Goal: Transaction & Acquisition: Obtain resource

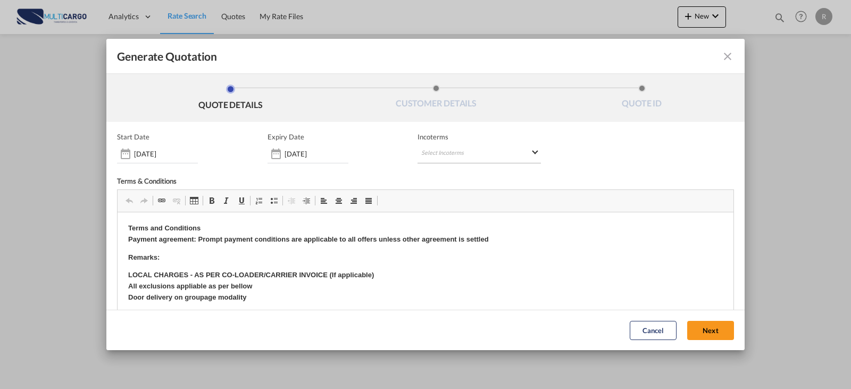
click at [453, 149] on md-select "Select Incoterms FCA - import Free Carrier FOB - import Free on Board DDP - exp…" at bounding box center [479, 153] width 123 height 19
type md-option "[object Object]"
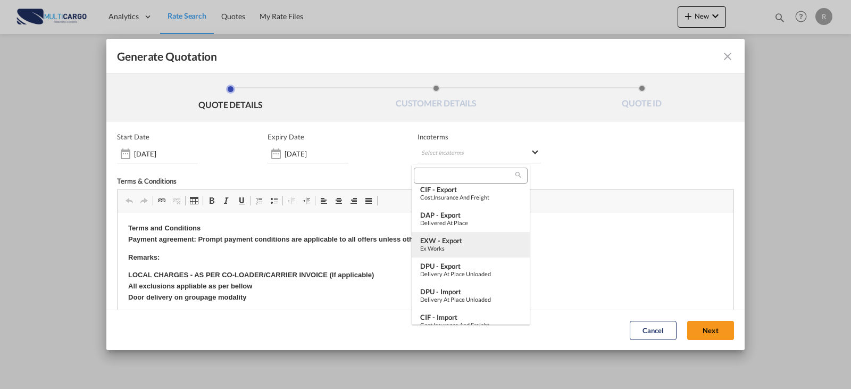
click at [442, 249] on div "Ex Works" at bounding box center [470, 248] width 101 height 7
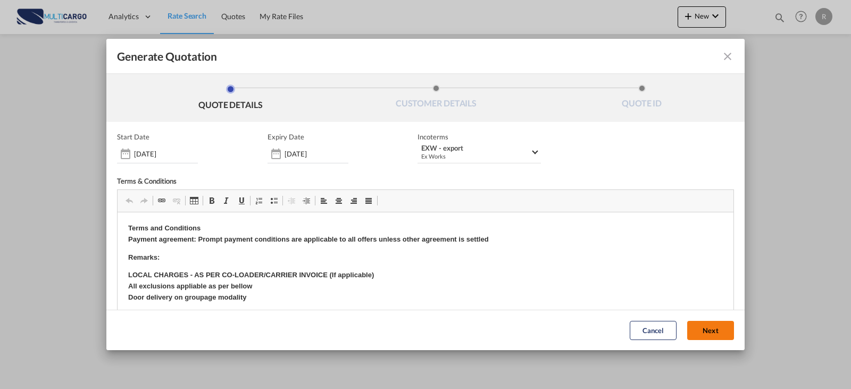
click at [702, 330] on button "Next" at bounding box center [710, 330] width 47 height 19
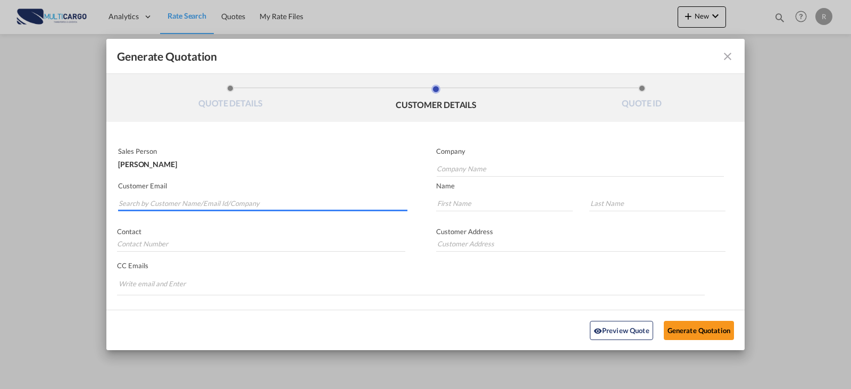
click at [203, 206] on input "Search by Customer Name/Email Id/Company" at bounding box center [263, 203] width 289 height 16
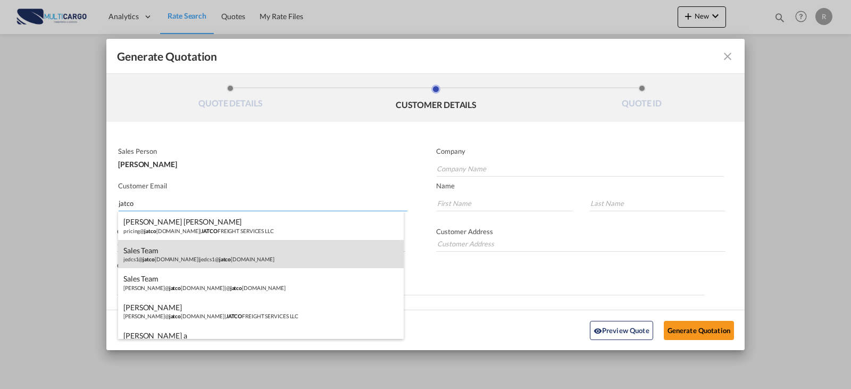
type input "jatco"
click at [236, 252] on div "Sales Team jedcs1@ jatco [DOMAIN_NAME] | jedcs1@ jatco [DOMAIN_NAME]" at bounding box center [261, 254] width 286 height 29
type input "[EMAIL_ADDRESS][DOMAIN_NAME]"
type input "Sales"
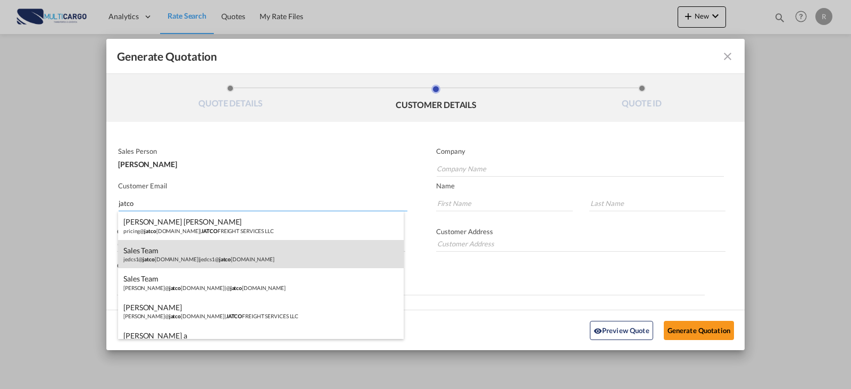
type input "Team"
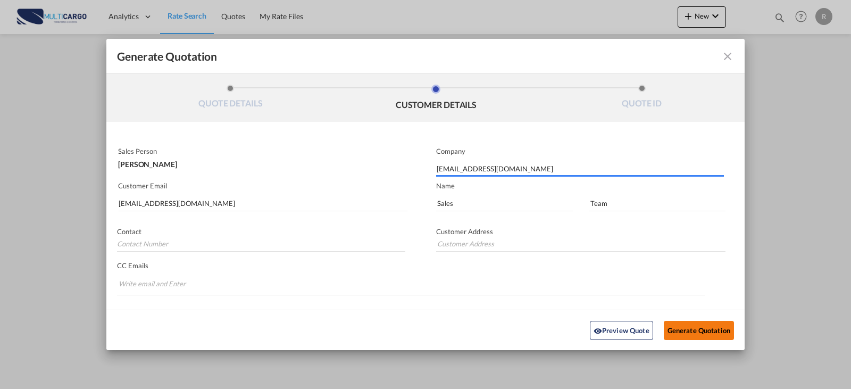
click at [676, 329] on button "Generate Quotation" at bounding box center [699, 329] width 70 height 19
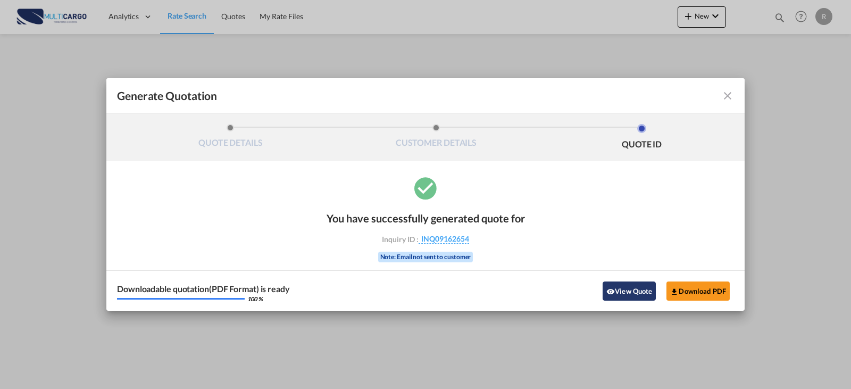
click at [633, 289] on button "View Quote" at bounding box center [629, 290] width 53 height 19
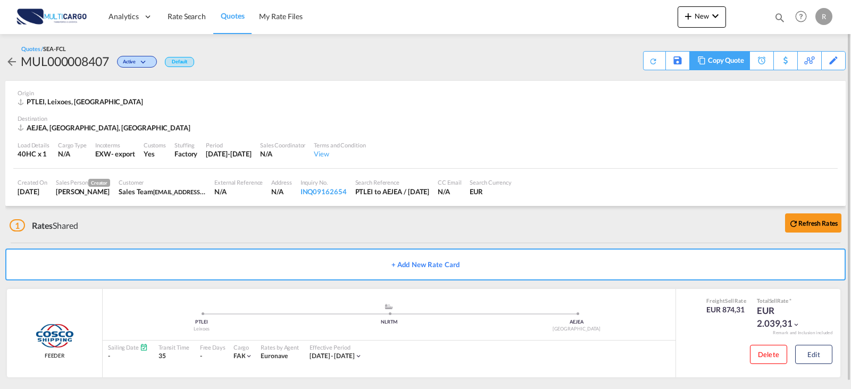
click at [738, 64] on div "Copy Quote" at bounding box center [726, 61] width 36 height 18
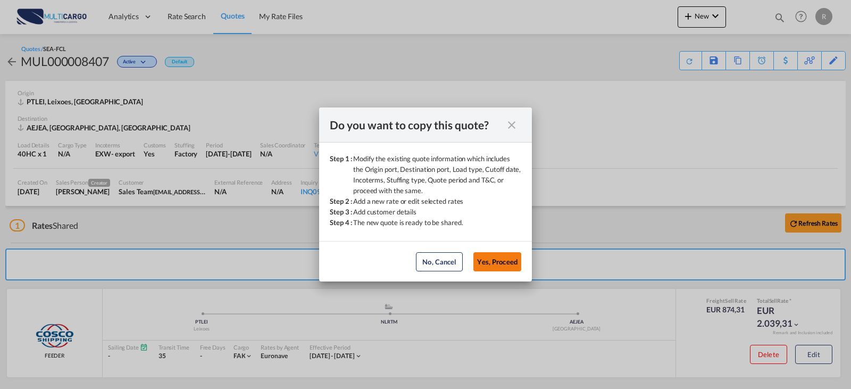
click at [502, 259] on button "Yes, Proceed" at bounding box center [497, 261] width 48 height 19
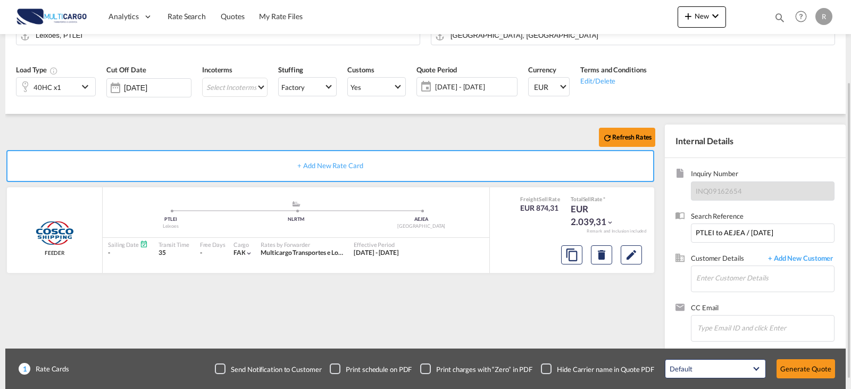
scroll to position [118, 0]
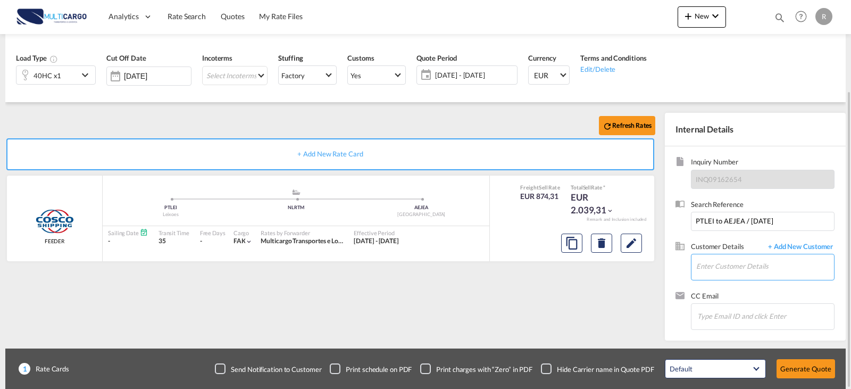
click at [749, 271] on input "Enter Customer Details" at bounding box center [765, 266] width 138 height 24
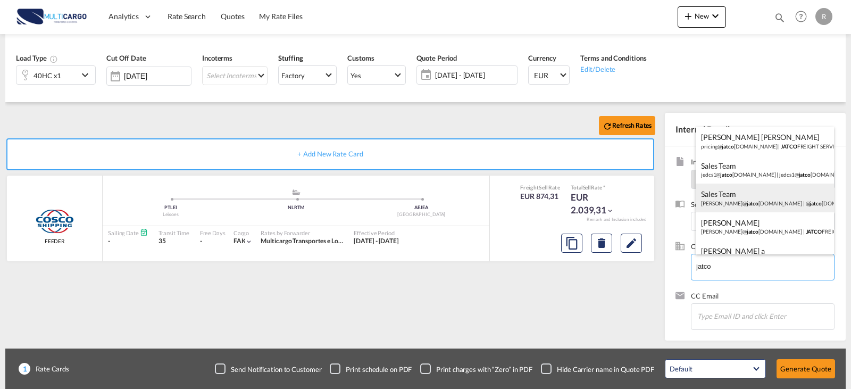
click at [741, 209] on div "Sales Team [PERSON_NAME]@ jatco [DOMAIN_NAME] | @ jatco [DOMAIN_NAME]" at bounding box center [765, 198] width 138 height 29
type input "@[DOMAIN_NAME], Sales Team, [PERSON_NAME][EMAIL_ADDRESS][DOMAIN_NAME]"
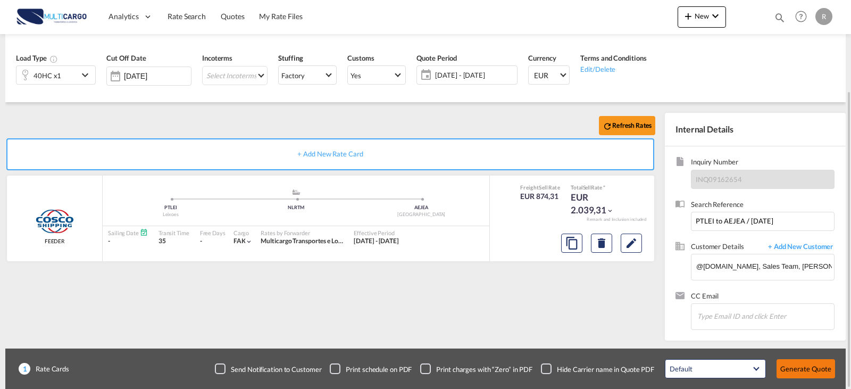
click at [802, 367] on button "Generate Quote" at bounding box center [806, 368] width 59 height 19
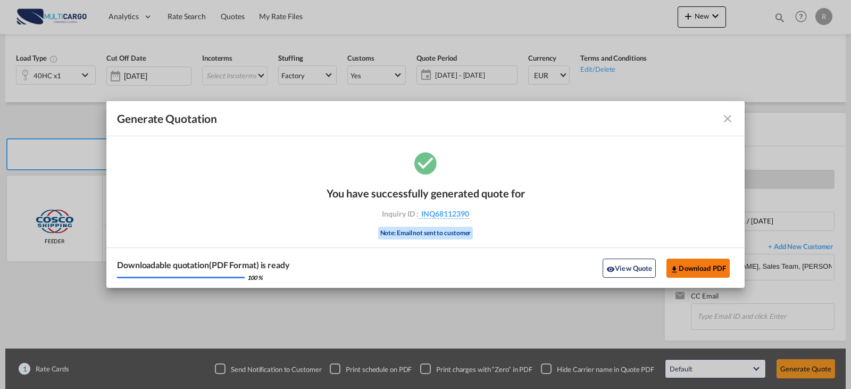
click at [711, 270] on button "Download PDF" at bounding box center [698, 268] width 63 height 19
click at [720, 117] on div "Generate Quotation You ..." at bounding box center [703, 118] width 62 height 13
click at [730, 119] on md-icon "icon-close fg-AAA8AD cursor m-0" at bounding box center [727, 118] width 13 height 13
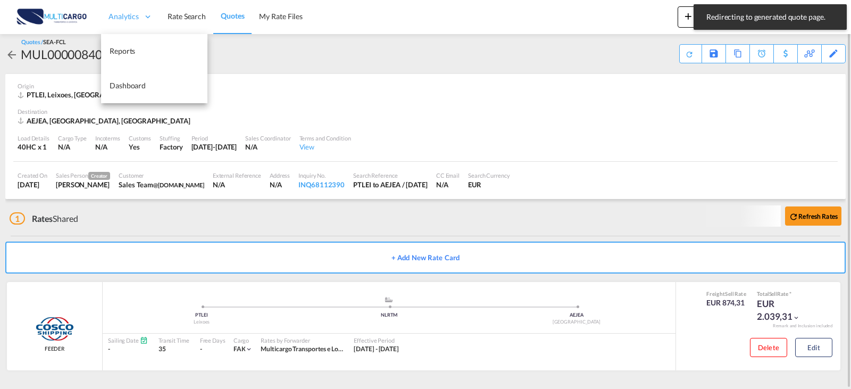
scroll to position [7, 0]
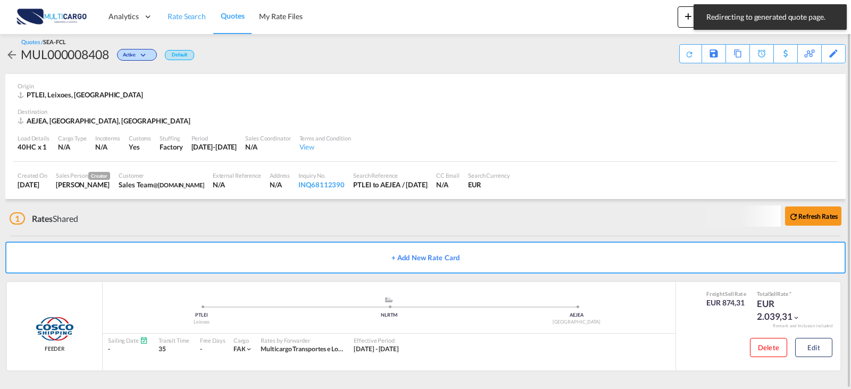
click at [174, 17] on span "Rate Search" at bounding box center [187, 16] width 38 height 9
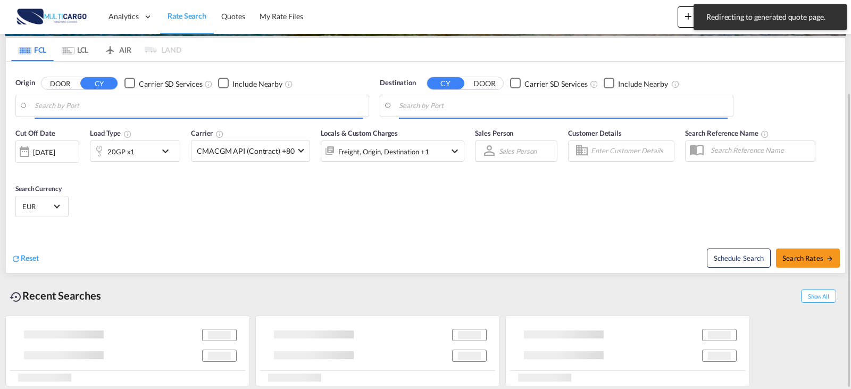
scroll to position [121, 0]
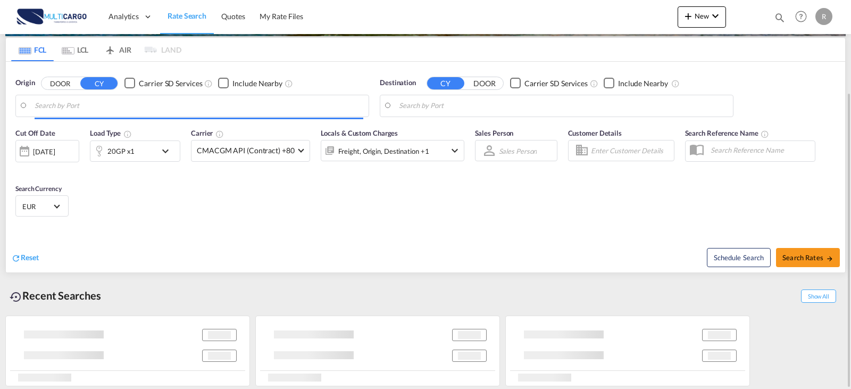
type input "Leixoes, PTLEI"
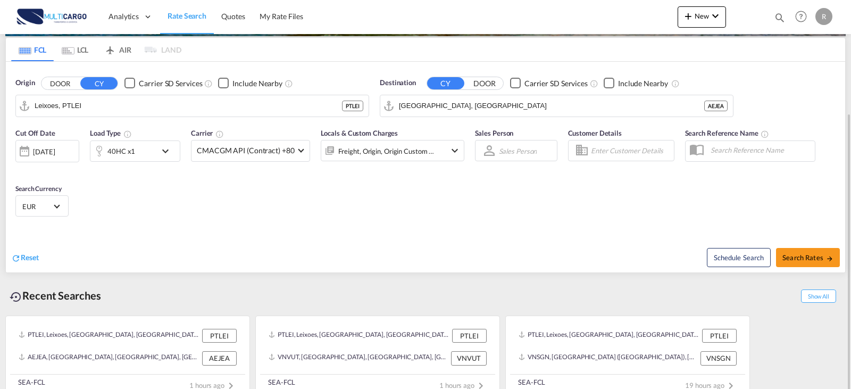
scroll to position [135, 0]
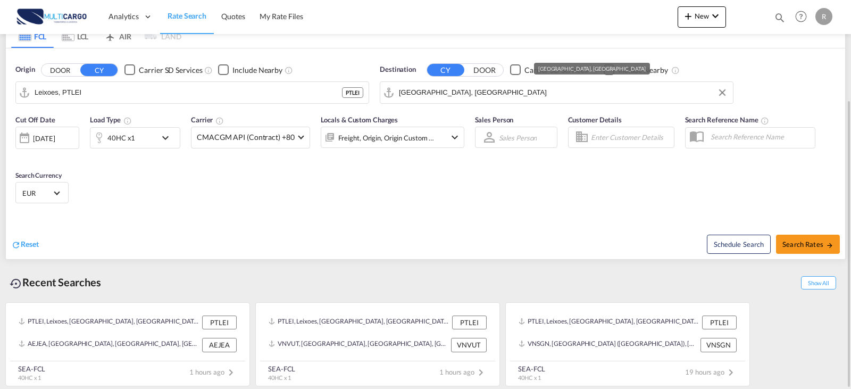
click at [484, 91] on input "[GEOGRAPHIC_DATA], [GEOGRAPHIC_DATA]" at bounding box center [563, 93] width 329 height 16
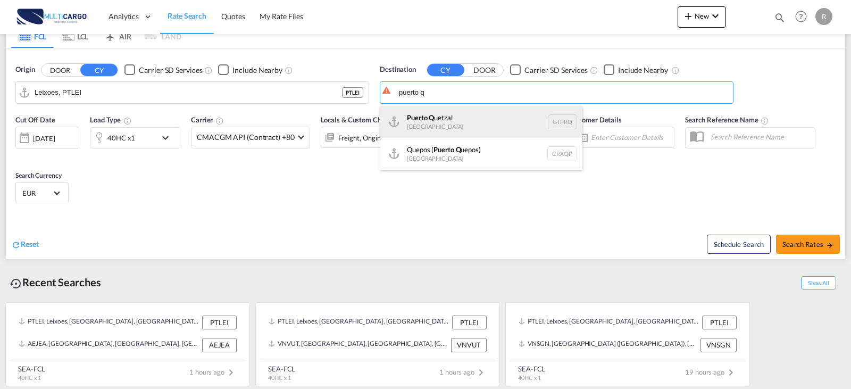
click at [471, 115] on div "[GEOGRAPHIC_DATA] [GEOGRAPHIC_DATA] GTPRQ" at bounding box center [481, 122] width 202 height 32
type input "Puerto Quetzal, GTPRQ"
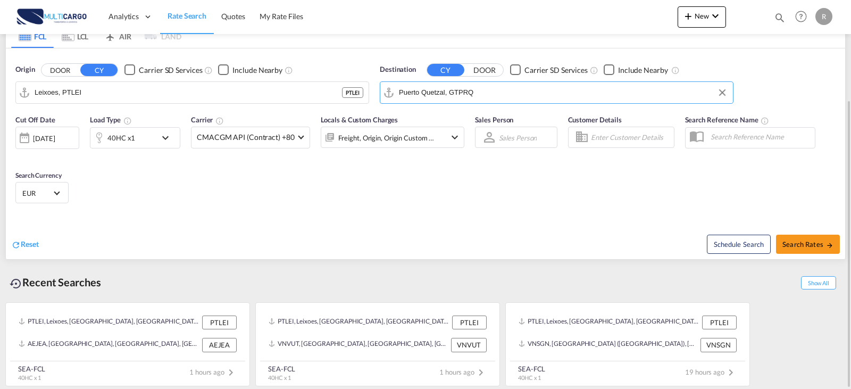
click at [391, 196] on div "Cut Off Date [DATE] [DATE] Load Type 40HC x1 Carrier CMACGM API (Contract) +80 …" at bounding box center [425, 161] width 839 height 104
click at [811, 249] on button "Search Rates" at bounding box center [808, 244] width 64 height 19
type input "PTLEI to GTPRQ / [DATE]"
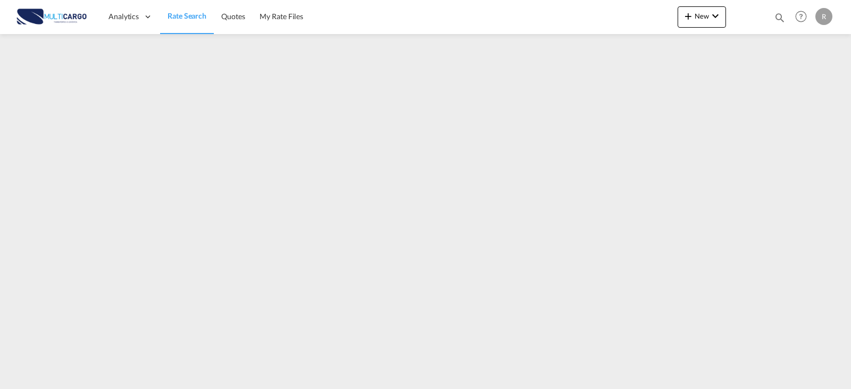
click at [571, 9] on div "Analytics Reports Dashboard Rate Search Quotes My Rate Files New Quotes 8363" at bounding box center [425, 16] width 819 height 33
click at [347, 20] on div "Analytics Reports Dashboard Rate Search Quotes My Rate Files New Quotes 8363" at bounding box center [425, 16] width 819 height 33
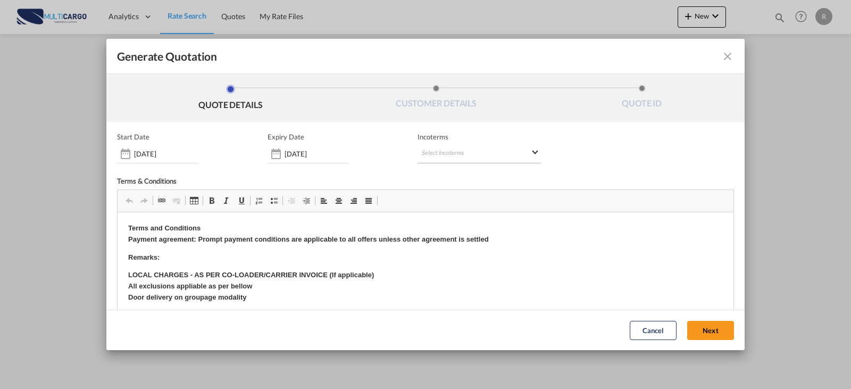
click at [480, 159] on md-select "Select Incoterms FCA - import Free Carrier FOB - import Free on Board DDP - exp…" at bounding box center [479, 153] width 123 height 19
click at [292, 150] on md-backdrop at bounding box center [425, 194] width 851 height 389
drag, startPoint x: 290, startPoint y: 157, endPoint x: 301, endPoint y: 161, distance: 11.0
click at [291, 157] on input "[DATE]" at bounding box center [317, 153] width 64 height 9
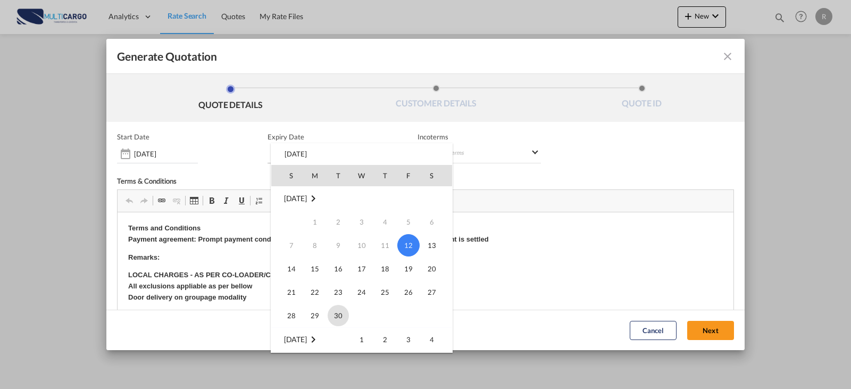
click at [335, 319] on span "30" at bounding box center [338, 315] width 21 height 21
type input "[DATE]"
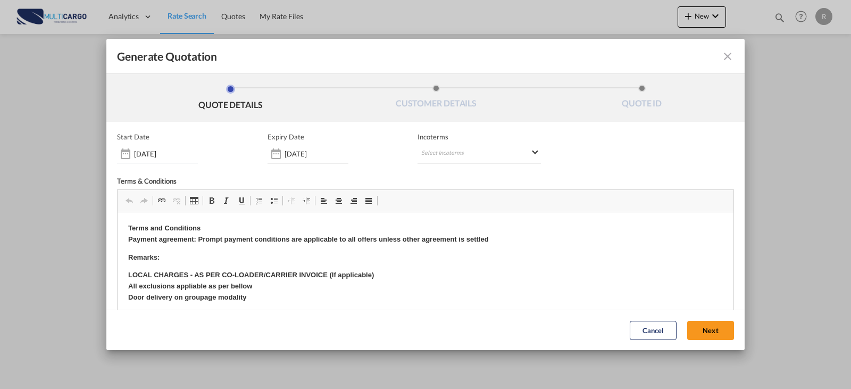
click at [481, 162] on div "Start Date [DATE] Expiry Date [DATE] Incoterms Select Incoterms - Terms & Condi…" at bounding box center [425, 268] width 617 height 273
click at [482, 157] on md-select "Select Incoterms" at bounding box center [479, 153] width 123 height 19
type md-option "[object Object]"
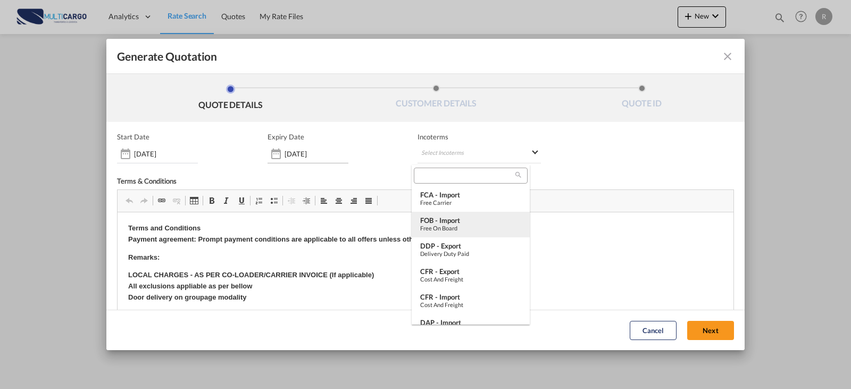
type md-option "[object Object]"
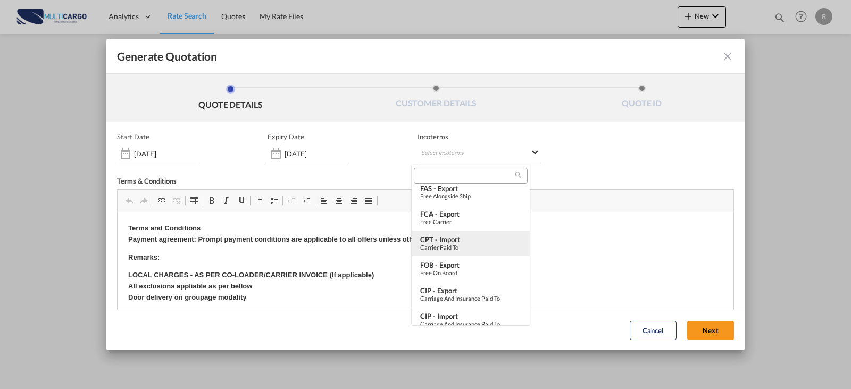
scroll to position [213, 0]
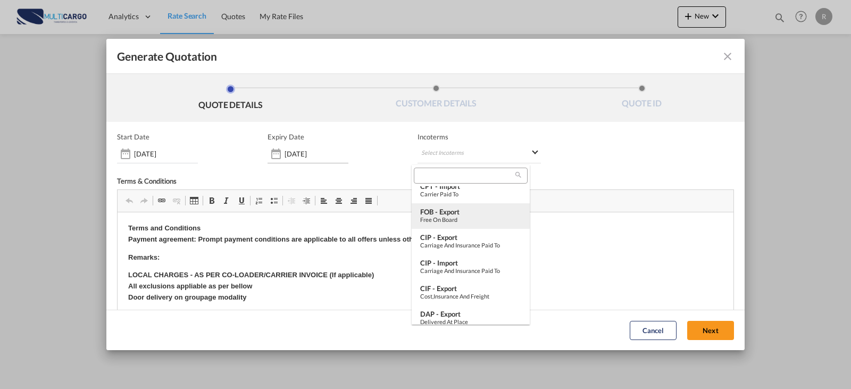
click at [475, 221] on div "Free on Board" at bounding box center [470, 219] width 101 height 7
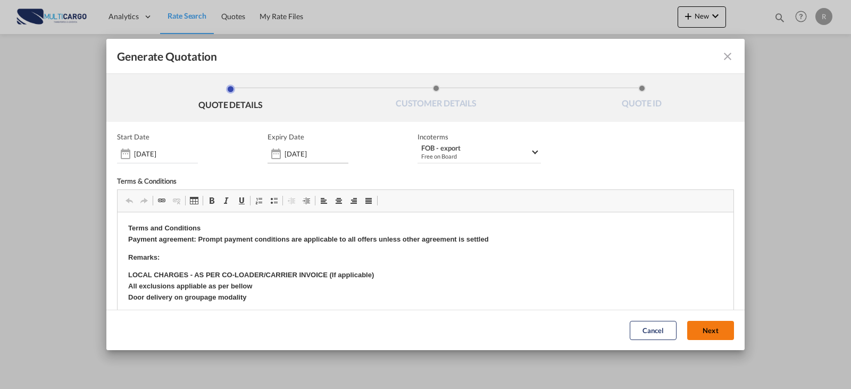
click at [703, 326] on button "Next" at bounding box center [710, 330] width 47 height 19
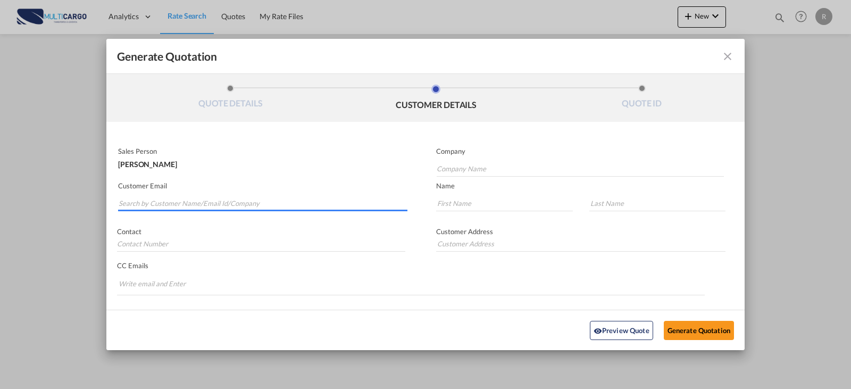
click at [251, 210] on md-autocomplete-wrap "Generate QuotationQUOTE ..." at bounding box center [262, 200] width 289 height 21
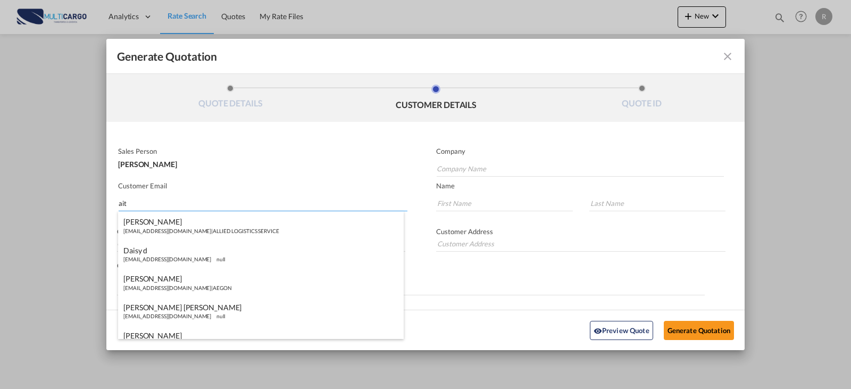
type input "aitg"
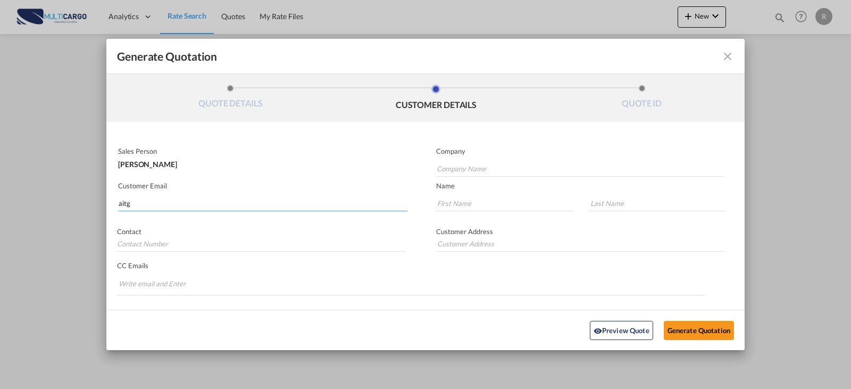
drag, startPoint x: 164, startPoint y: 206, endPoint x: 89, endPoint y: 206, distance: 75.0
click at [90, 206] on div "Generate Quotation QUOTE DETAILS CUSTOMER DETAILS QUOTE ID Start Date [DATE] Ex…" at bounding box center [425, 194] width 851 height 389
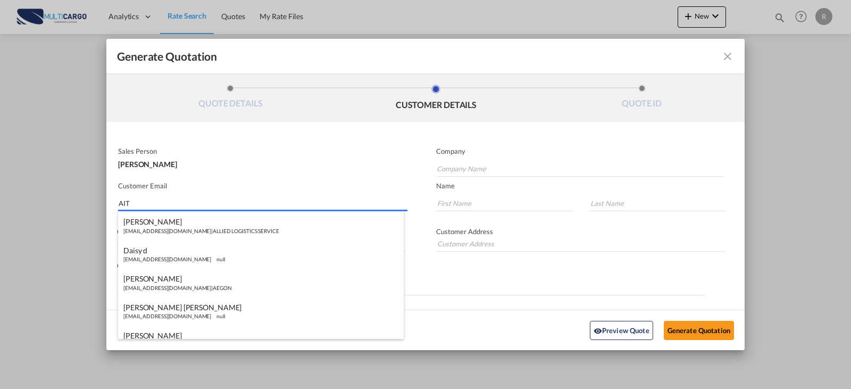
type input "AIT"
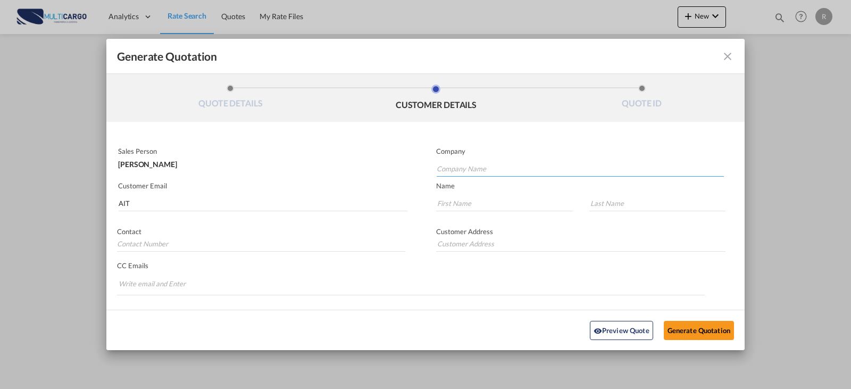
click at [464, 168] on input "Company Name" at bounding box center [580, 169] width 287 height 16
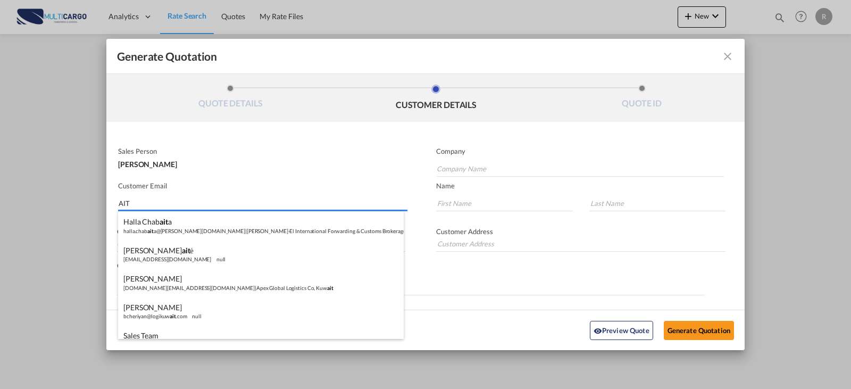
drag, startPoint x: 250, startPoint y: 204, endPoint x: 148, endPoint y: 206, distance: 102.2
click at [153, 206] on input "AIT" at bounding box center [263, 203] width 289 height 16
drag, startPoint x: 144, startPoint y: 207, endPoint x: 151, endPoint y: 207, distance: 7.5
click at [140, 207] on input "AIT" at bounding box center [263, 203] width 289 height 16
click at [464, 171] on input "Company Name" at bounding box center [580, 169] width 287 height 16
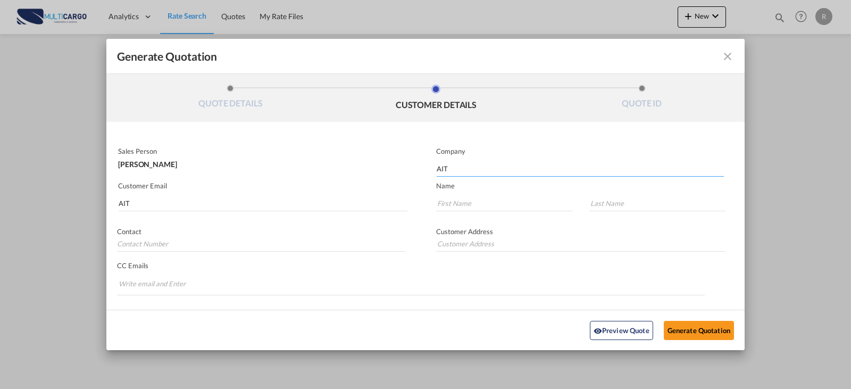
type input "AIT"
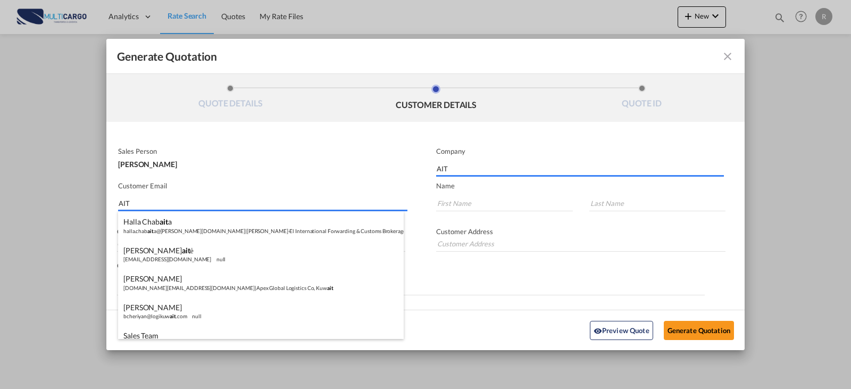
paste input "[PERSON_NAME] <[EMAIL_ADDRESS][DOMAIN_NAME]>"
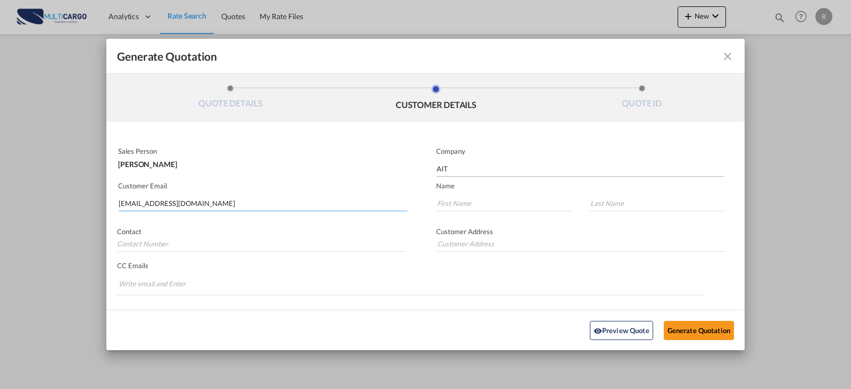
type input "[EMAIL_ADDRESS][DOMAIN_NAME]"
type input "SALES"
type input "AIT"
click at [700, 328] on button "Generate Quotation" at bounding box center [699, 329] width 70 height 19
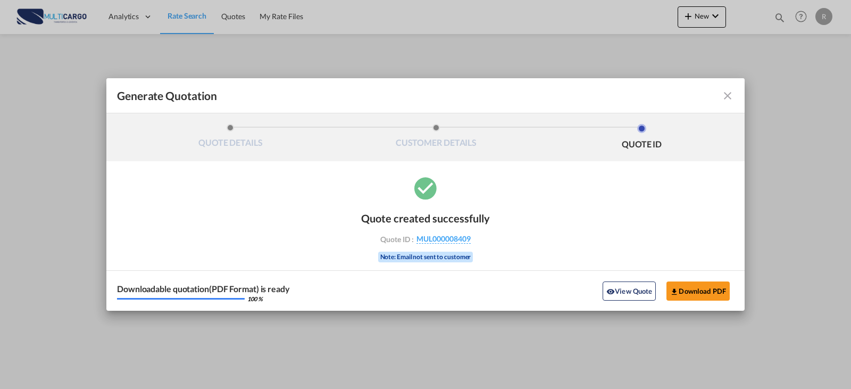
click at [692, 302] on div "Downloadable quotation(PDF Format) is ready 100 % View Quote Download PDF" at bounding box center [425, 290] width 638 height 40
click at [697, 294] on button "Download PDF" at bounding box center [698, 290] width 63 height 19
